Goal: Task Accomplishment & Management: Complete application form

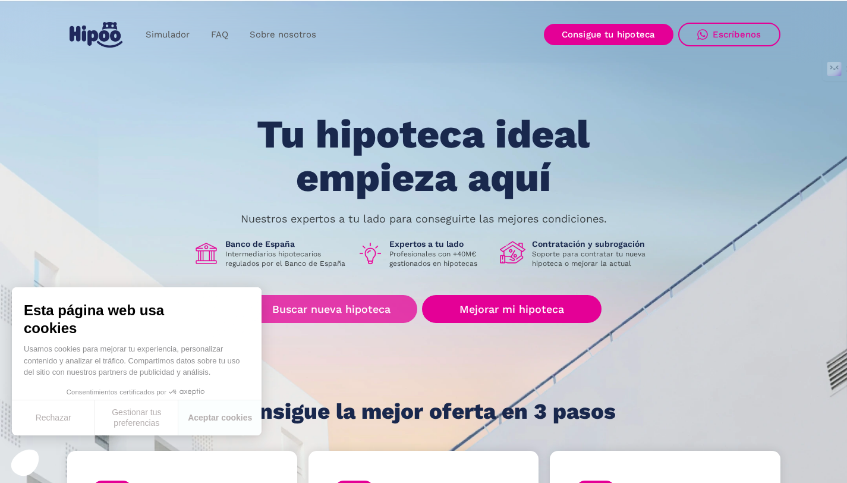
click at [350, 315] on link "Buscar nueva hipoteca" at bounding box center [332, 309] width 172 height 28
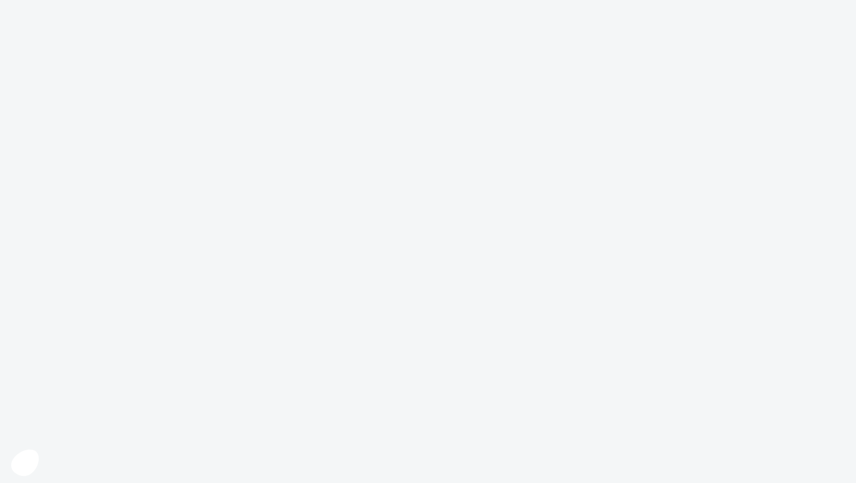
drag, startPoint x: 0, startPoint y: 0, endPoint x: 225, endPoint y: 423, distance: 478.8
click at [225, 423] on body at bounding box center [428, 241] width 856 height 483
